Goal: Transaction & Acquisition: Book appointment/travel/reservation

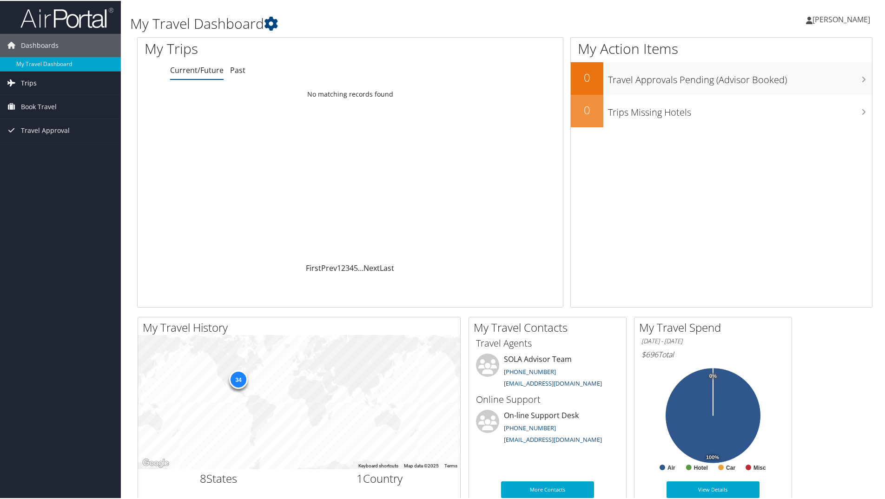
click at [44, 85] on link "Trips" at bounding box center [60, 82] width 121 height 23
click at [81, 148] on link "Book Travel" at bounding box center [60, 147] width 121 height 23
click at [86, 184] on link "Book/Manage Online Trips" at bounding box center [60, 180] width 121 height 14
